Goal: Contribute content: Contribute content

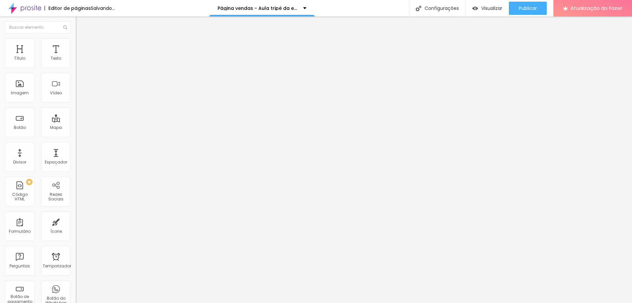
type input "49"
type input "48"
type input "47"
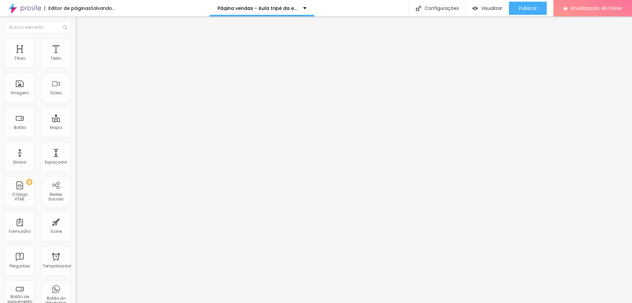
type input "47"
type input "45"
type input "44"
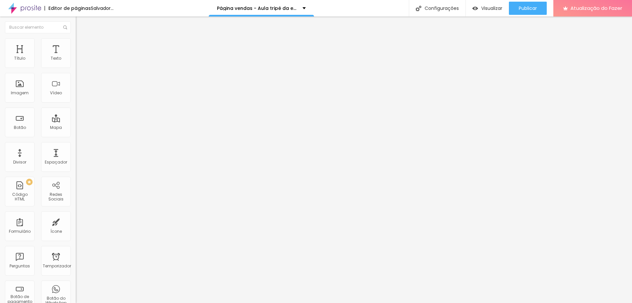
type input "43"
type input "42"
type input "41"
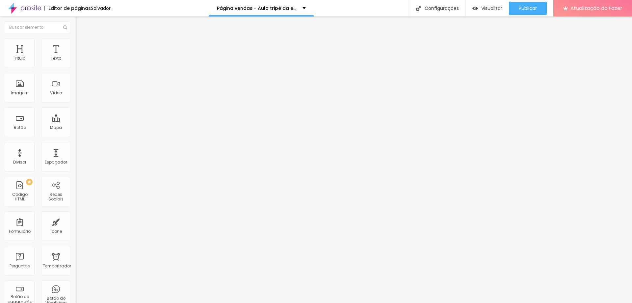
type input "41"
type input "40"
type input "39"
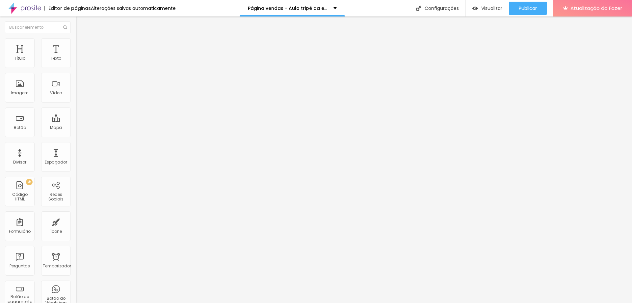
type input "38"
type input "37"
type input "35"
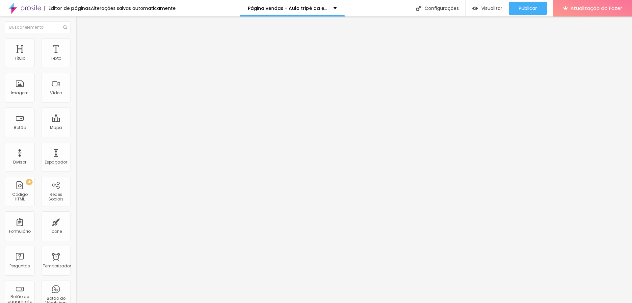
type input "35"
type input "34"
type input "33"
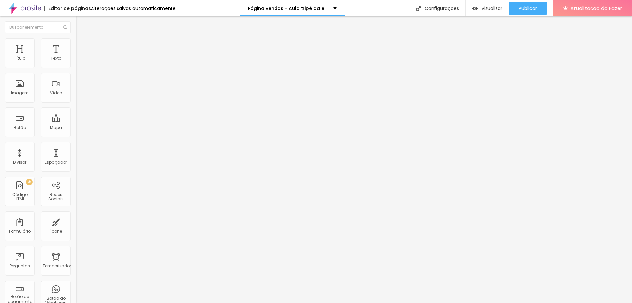
type input "31"
type input "30"
drag, startPoint x: 32, startPoint y: 138, endPoint x: 23, endPoint y: 134, distance: 9.9
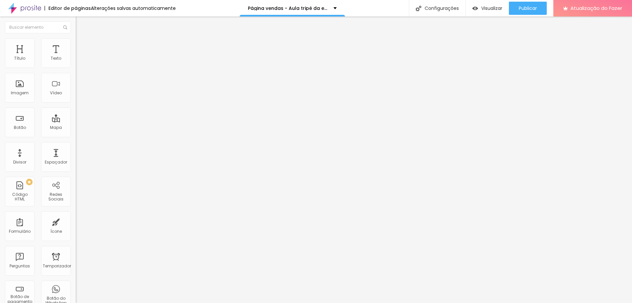
type input "30"
click at [76, 155] on input "range" at bounding box center [97, 157] width 42 height 5
type input "19"
type input "20"
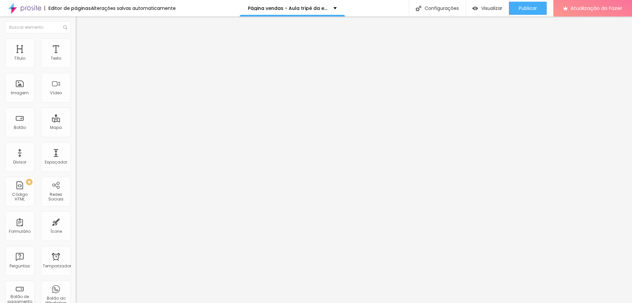
type input "20"
type input "21"
type input "22"
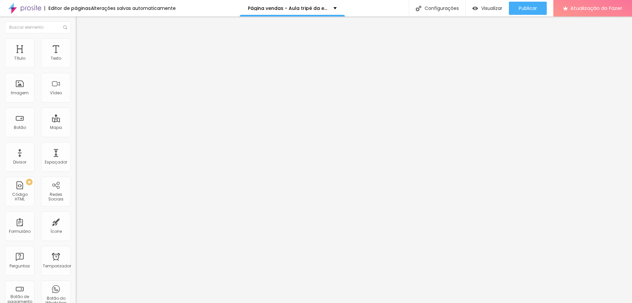
type input "23"
type input "24"
type input "25"
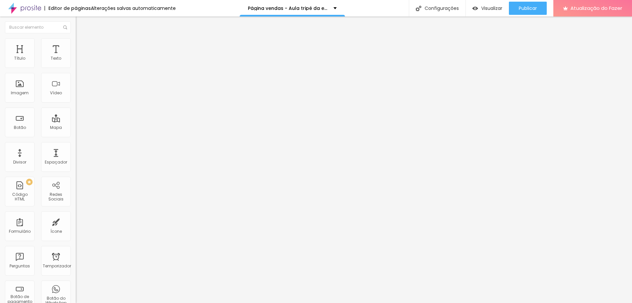
type input "25"
type input "26"
type input "27"
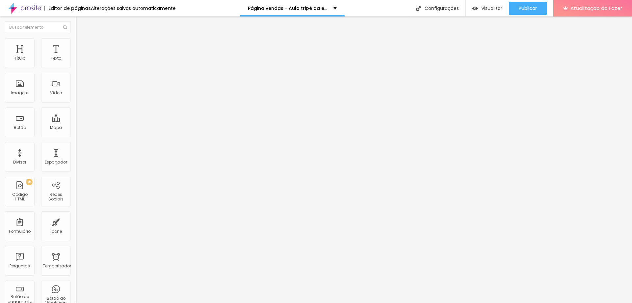
type input "28"
type input "29"
type input "30"
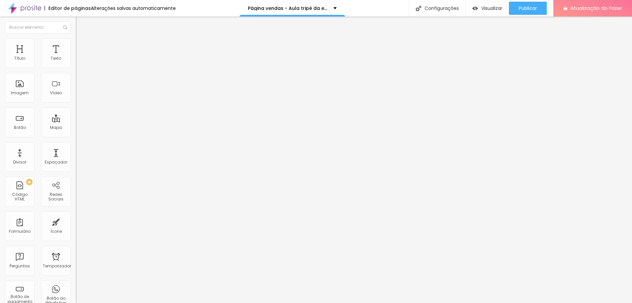
type input "30"
type input "31"
type input "32"
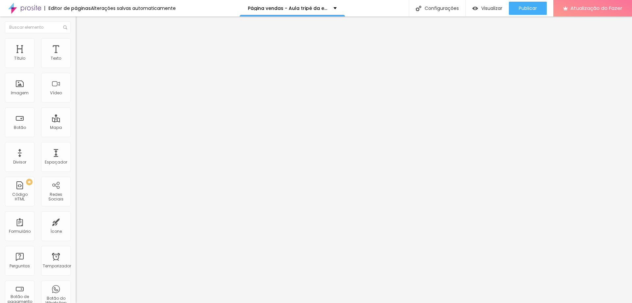
drag, startPoint x: 33, startPoint y: 65, endPoint x: 74, endPoint y: 79, distance: 43.7
type input "32"
click at [76, 121] on input "range" at bounding box center [97, 123] width 42 height 5
click at [76, 42] on ul "Conteúdo Estilo Avançado" at bounding box center [114, 42] width 76 height 20
click at [82, 45] on font "Estilo" at bounding box center [87, 43] width 10 height 6
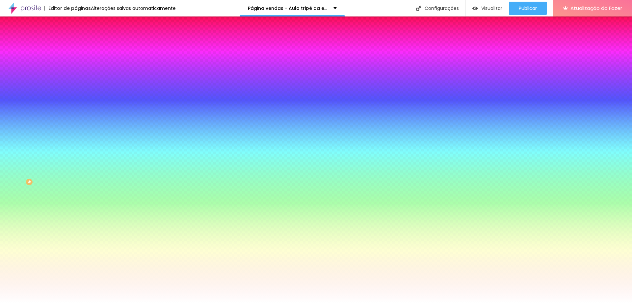
click at [80, 61] on font "Trocar imagem" at bounding box center [96, 58] width 32 height 6
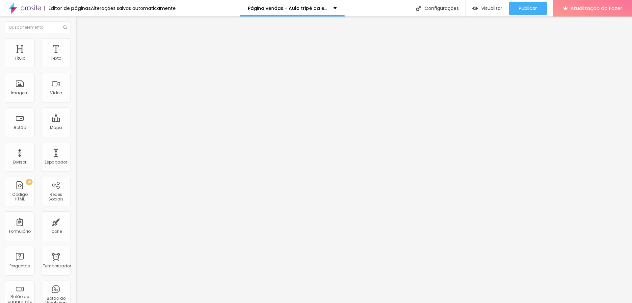
click at [80, 57] on font "Trocar imagem" at bounding box center [96, 54] width 32 height 6
click at [518, 14] on button "Publicar" at bounding box center [528, 8] width 38 height 13
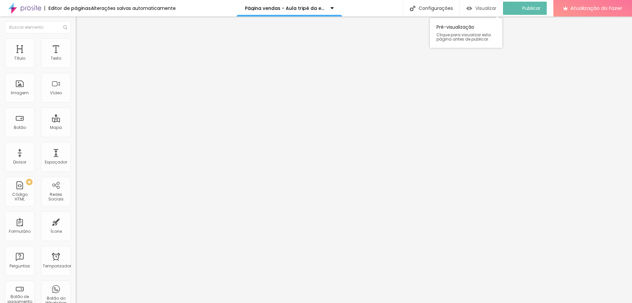
click at [487, 6] on font "Visualizar" at bounding box center [485, 8] width 21 height 7
click at [82, 45] on font "Estilo" at bounding box center [87, 43] width 10 height 6
click at [82, 46] on font "Avançado" at bounding box center [93, 49] width 22 height 6
click at [76, 45] on li "Avançado" at bounding box center [114, 48] width 76 height 7
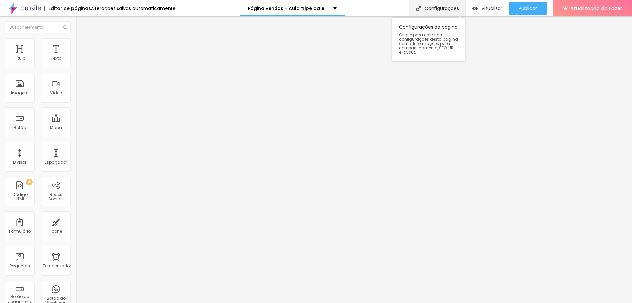
click at [441, 13] on div "Configurações" at bounding box center [437, 8] width 57 height 16
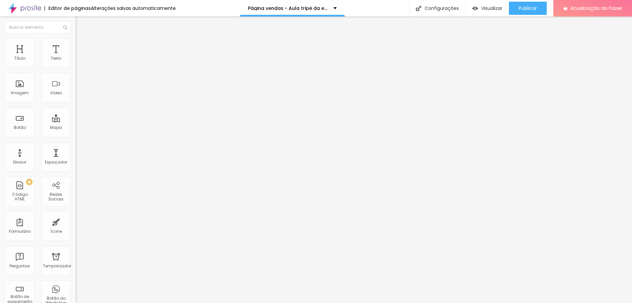
type input "23"
type input "24"
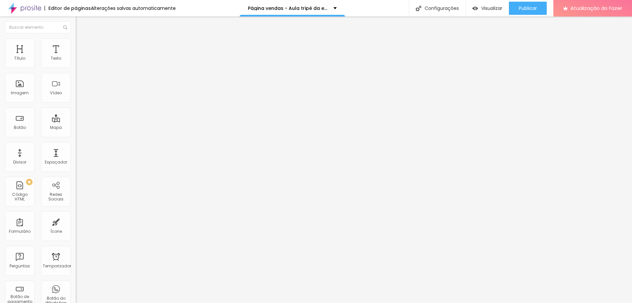
type input "24"
type input "25"
click at [76, 155] on input "range" at bounding box center [97, 157] width 42 height 5
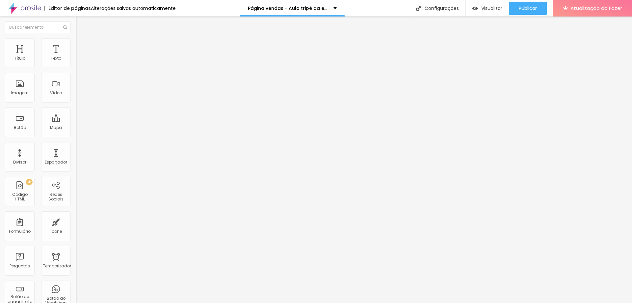
click at [82, 46] on font "Avançado" at bounding box center [93, 49] width 22 height 6
click at [76, 38] on li "Estilo" at bounding box center [114, 41] width 76 height 7
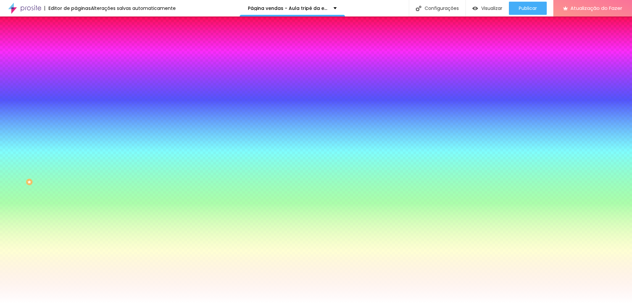
click at [80, 61] on font "Trocar imagem" at bounding box center [96, 58] width 32 height 6
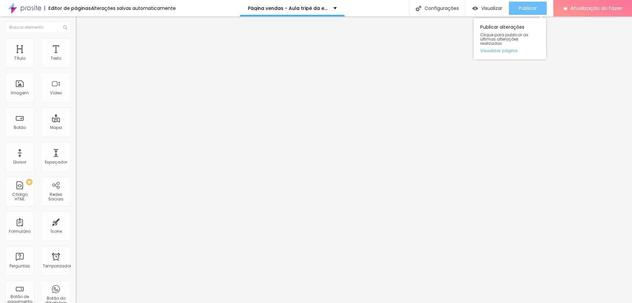
click at [517, 10] on button "Publicar" at bounding box center [528, 8] width 38 height 13
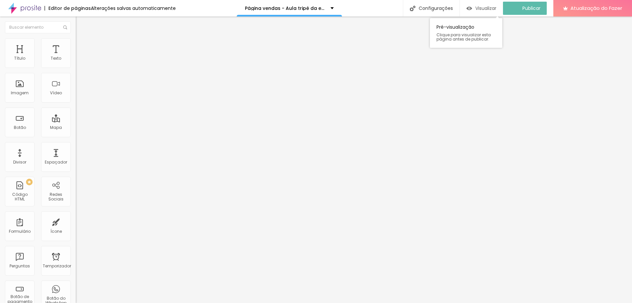
click at [490, 5] on font "Visualizar" at bounding box center [485, 8] width 21 height 7
click at [76, 45] on li "Avançado" at bounding box center [114, 48] width 76 height 7
click at [76, 42] on li "Estilo" at bounding box center [114, 41] width 76 height 7
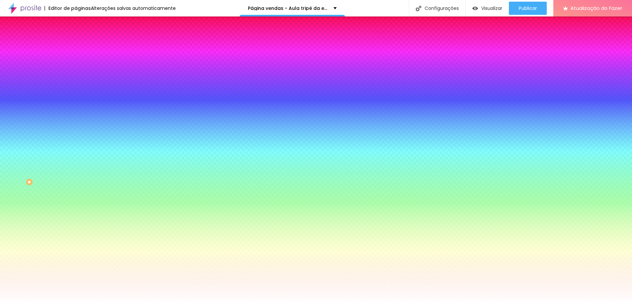
click at [80, 61] on font "Trocar imagem" at bounding box center [96, 58] width 32 height 6
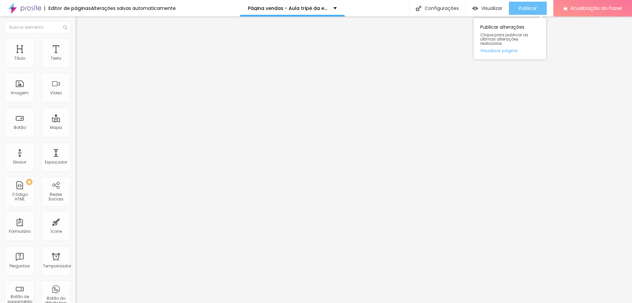
click at [520, 9] on font "Publicar" at bounding box center [528, 8] width 18 height 7
